Goal: Task Accomplishment & Management: Manage account settings

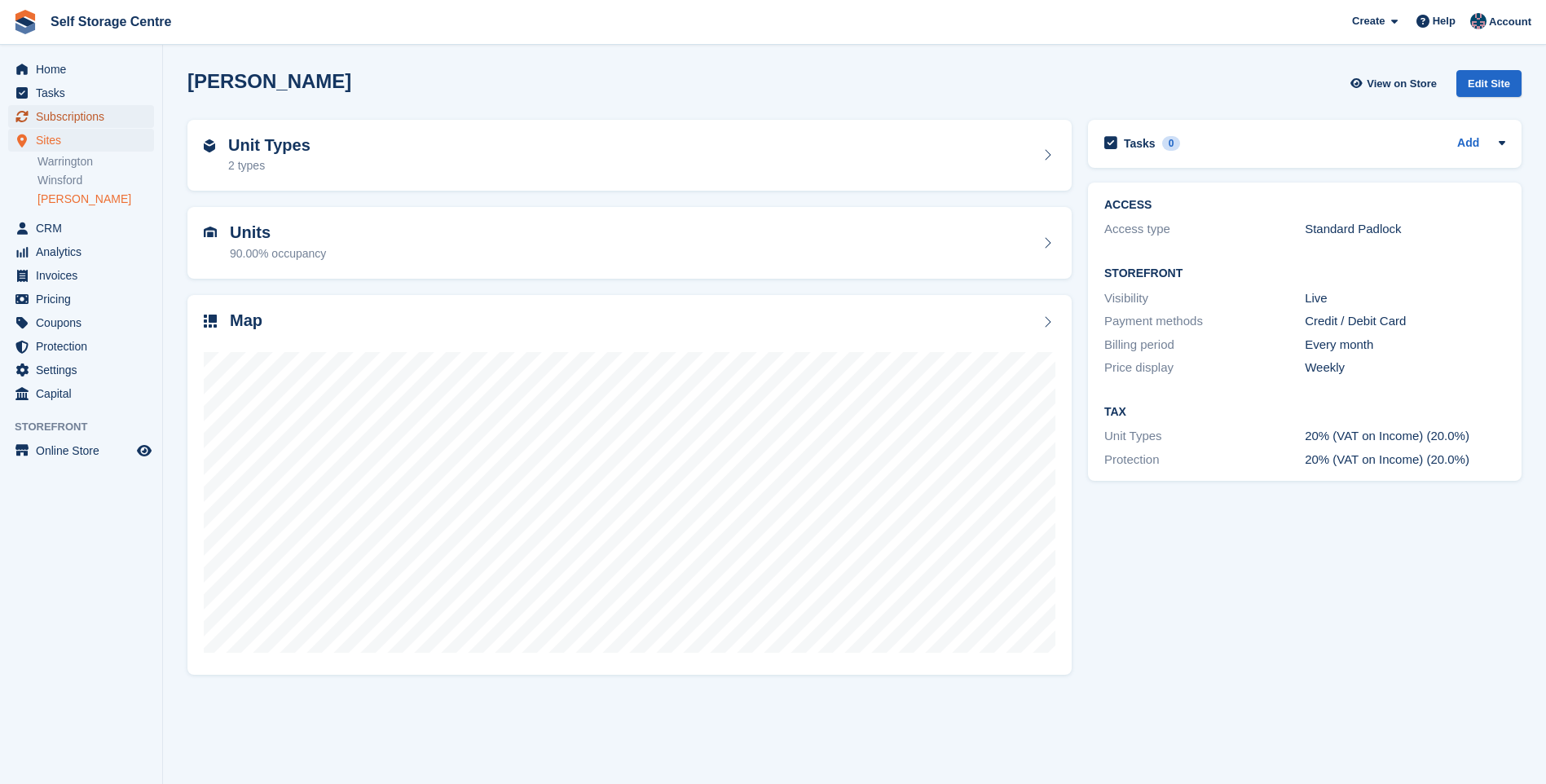
click at [82, 114] on span "Subscriptions" at bounding box center [84, 116] width 98 height 23
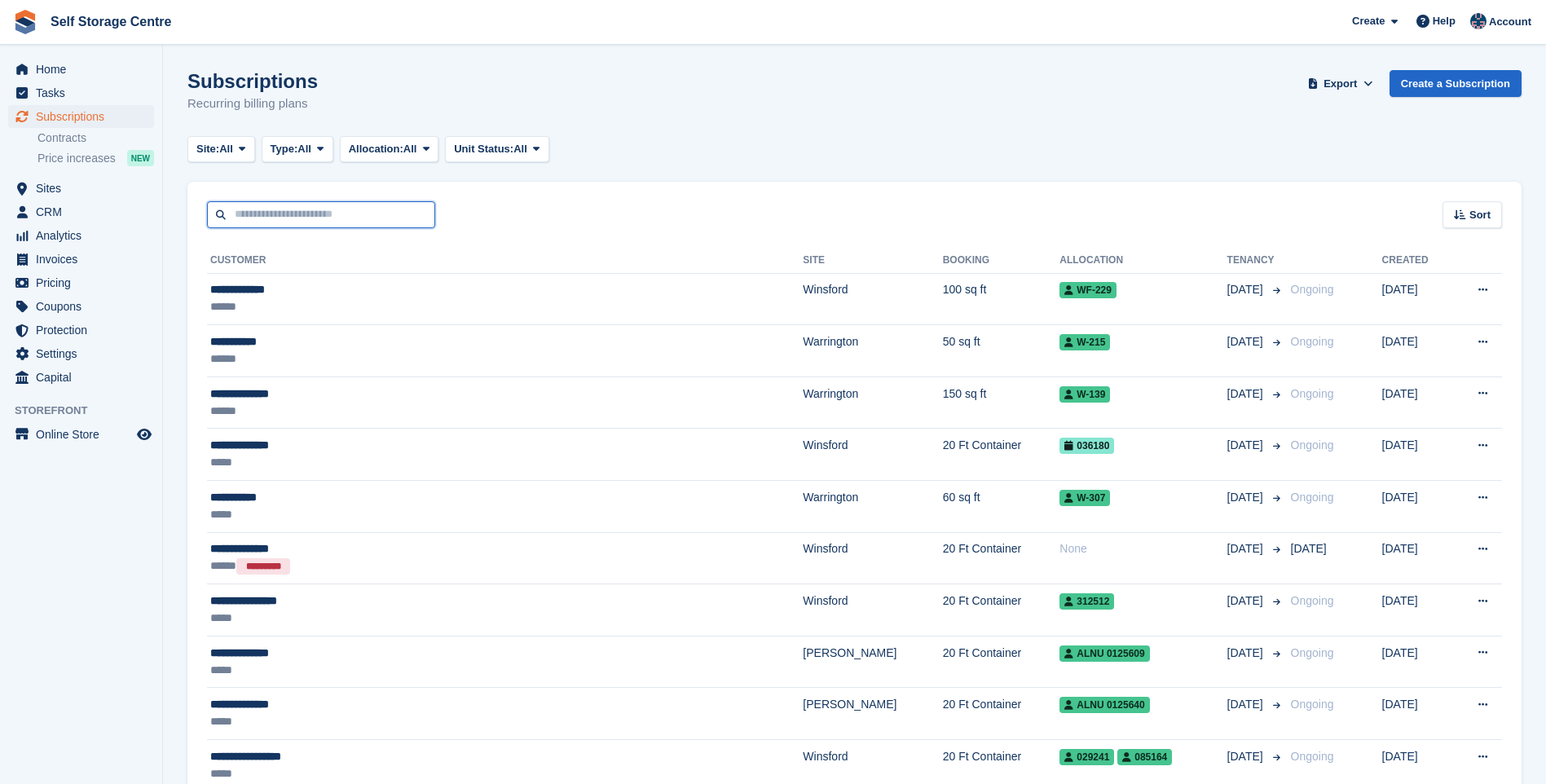
click at [251, 215] on input "text" at bounding box center [321, 214] width 228 height 27
type input "**"
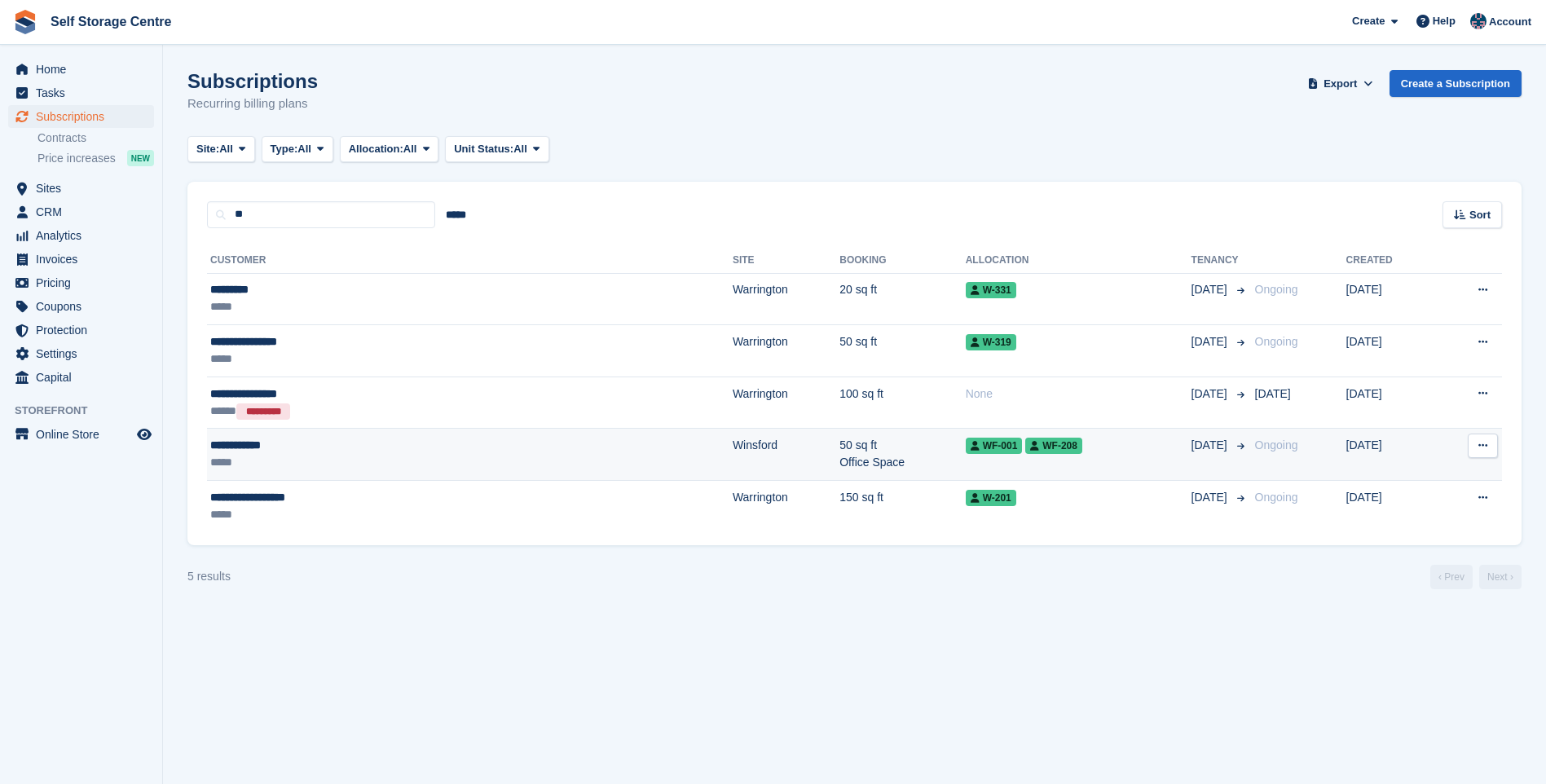
click at [335, 450] on div "**********" at bounding box center [345, 445] width 269 height 17
